Goal: Information Seeking & Learning: Learn about a topic

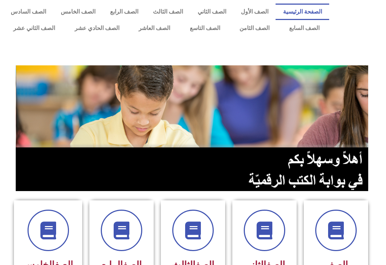
click at [298, 25] on link "الصف السابع" at bounding box center [304, 28] width 50 height 16
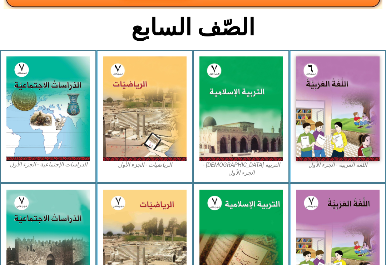
scroll to position [153, 0]
click at [257, 139] on img at bounding box center [242, 108] width 84 height 105
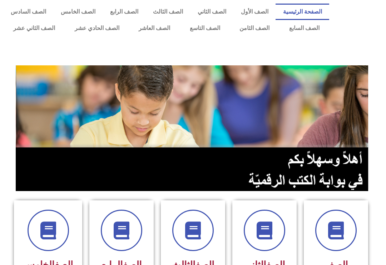
click at [306, 24] on link "الصف السابع" at bounding box center [304, 28] width 50 height 16
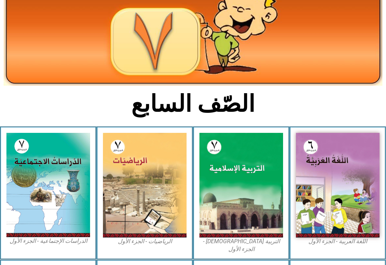
scroll to position [77, 0]
click at [246, 175] on img at bounding box center [242, 185] width 84 height 105
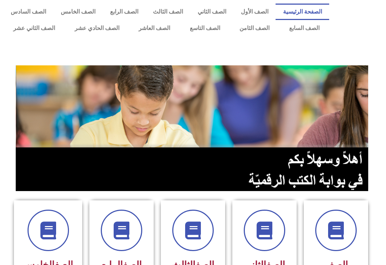
click at [306, 19] on link "الصفحة الرئيسية" at bounding box center [303, 12] width 54 height 16
click at [314, 29] on link "الصف السابع" at bounding box center [304, 28] width 50 height 16
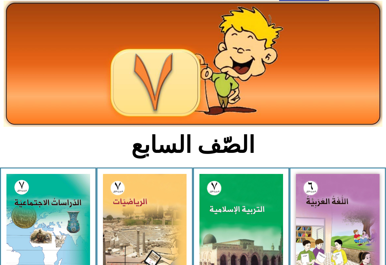
scroll to position [35, 0]
click at [238, 207] on img at bounding box center [242, 226] width 84 height 105
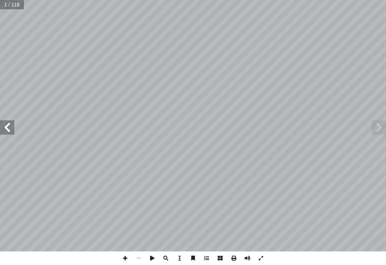
click at [376, 133] on span at bounding box center [379, 127] width 14 height 14
click at [380, 133] on span at bounding box center [379, 127] width 14 height 14
click at [10, 123] on span at bounding box center [7, 127] width 14 height 14
click at [8, 123] on span at bounding box center [7, 127] width 14 height 14
click at [11, 129] on span at bounding box center [7, 127] width 14 height 14
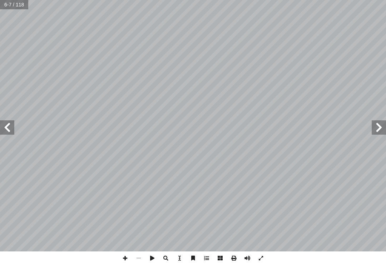
click at [376, 132] on span at bounding box center [379, 127] width 14 height 14
click at [379, 130] on span at bounding box center [379, 127] width 14 height 14
click at [383, 127] on span at bounding box center [379, 127] width 14 height 14
click at [5, 131] on span at bounding box center [7, 127] width 14 height 14
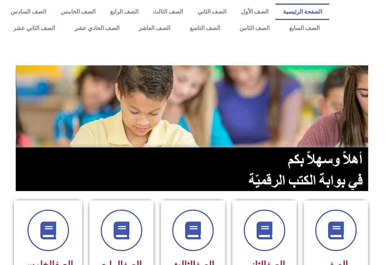
click at [304, 35] on link "الصف السابع" at bounding box center [304, 28] width 50 height 16
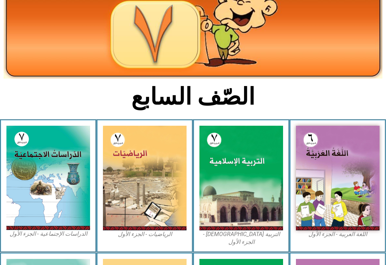
scroll to position [86, 0]
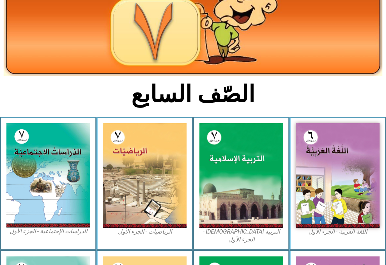
click at [249, 128] on img at bounding box center [242, 175] width 84 height 105
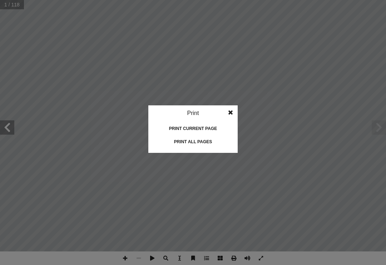
click at [225, 141] on div "Print all pages" at bounding box center [193, 141] width 72 height 11
